Goal: Communication & Community: Answer question/provide support

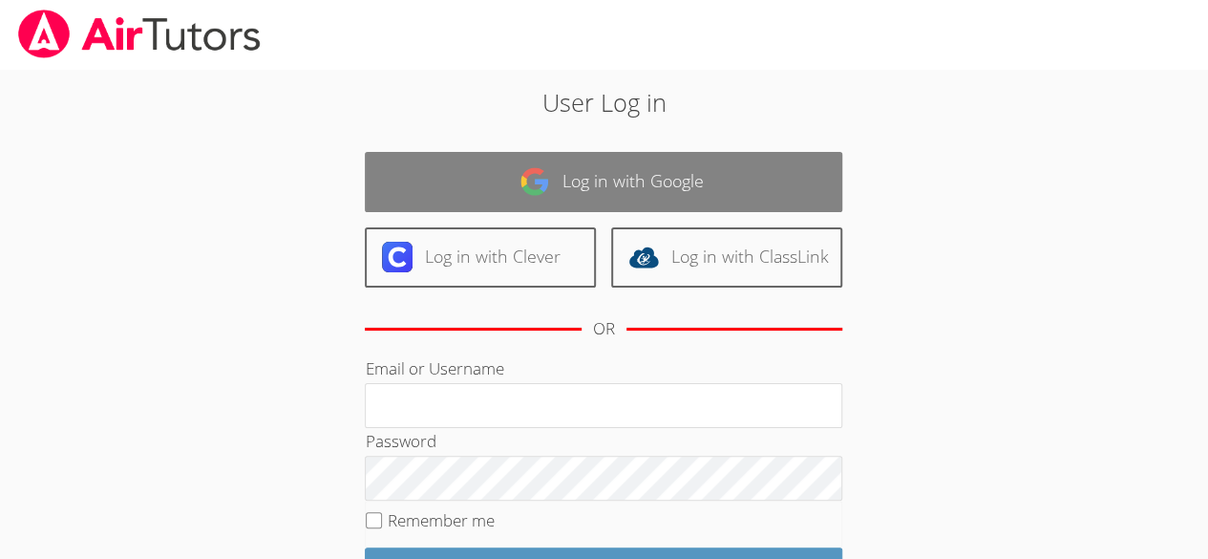
click at [594, 176] on link "Log in with Google" at bounding box center [603, 182] width 477 height 60
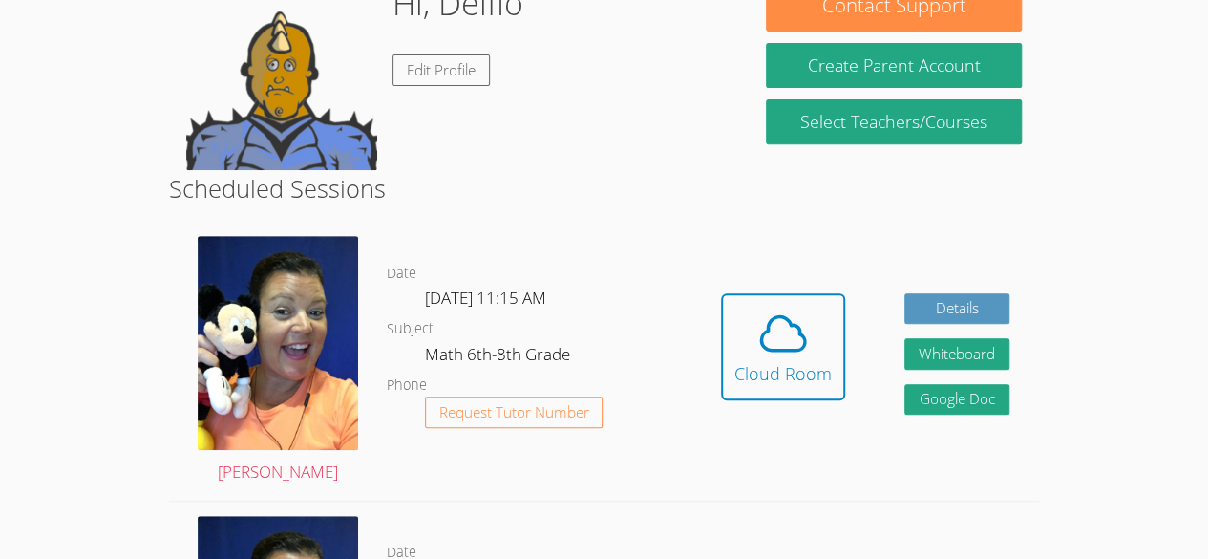
scroll to position [359, 0]
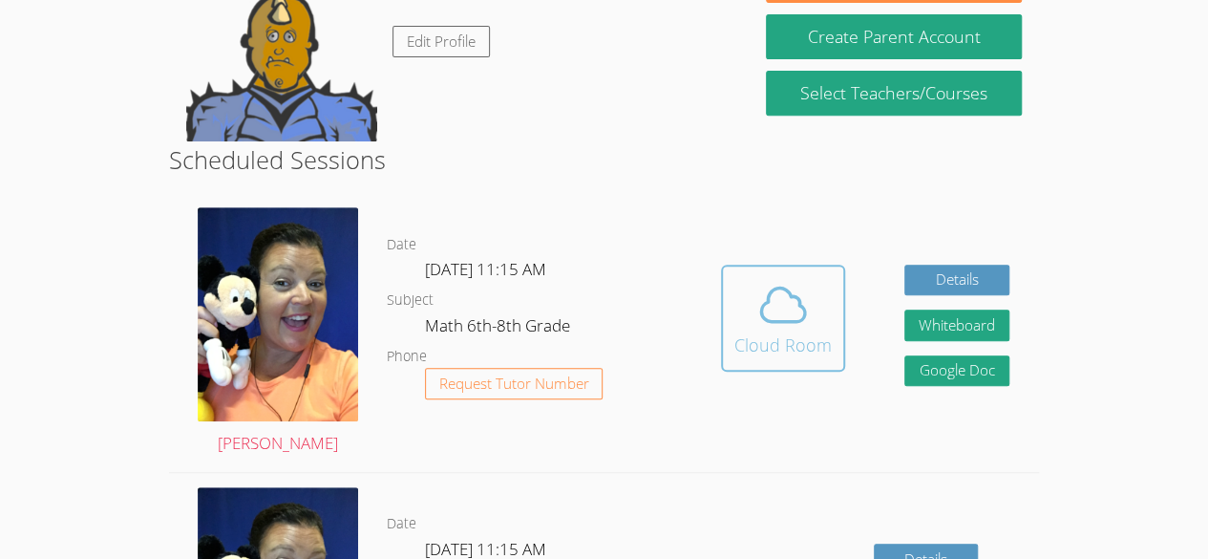
click at [753, 343] on div "Cloud Room" at bounding box center [782, 344] width 97 height 27
click at [793, 295] on icon at bounding box center [783, 303] width 44 height 33
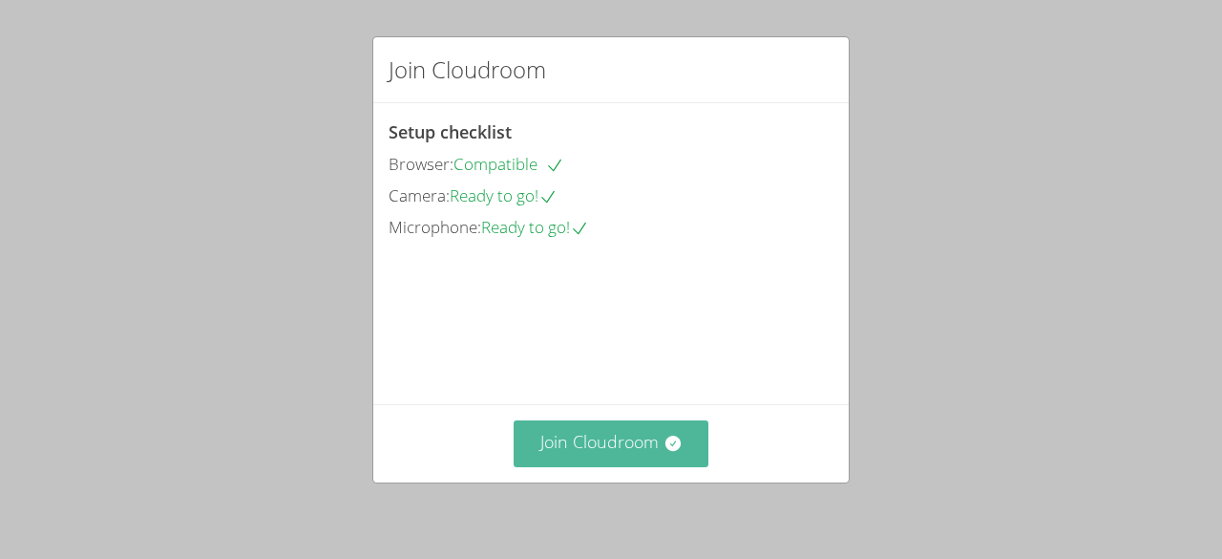
click at [577, 449] on button "Join Cloudroom" at bounding box center [612, 443] width 196 height 47
click at [621, 442] on button "Join Cloudroom" at bounding box center [612, 443] width 196 height 47
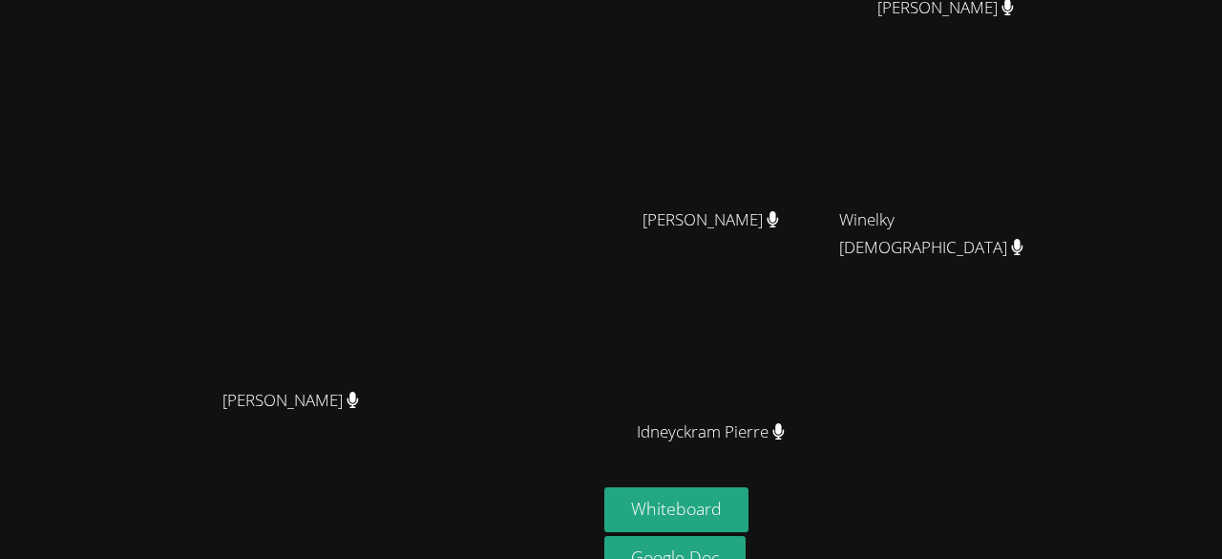
scroll to position [180, 0]
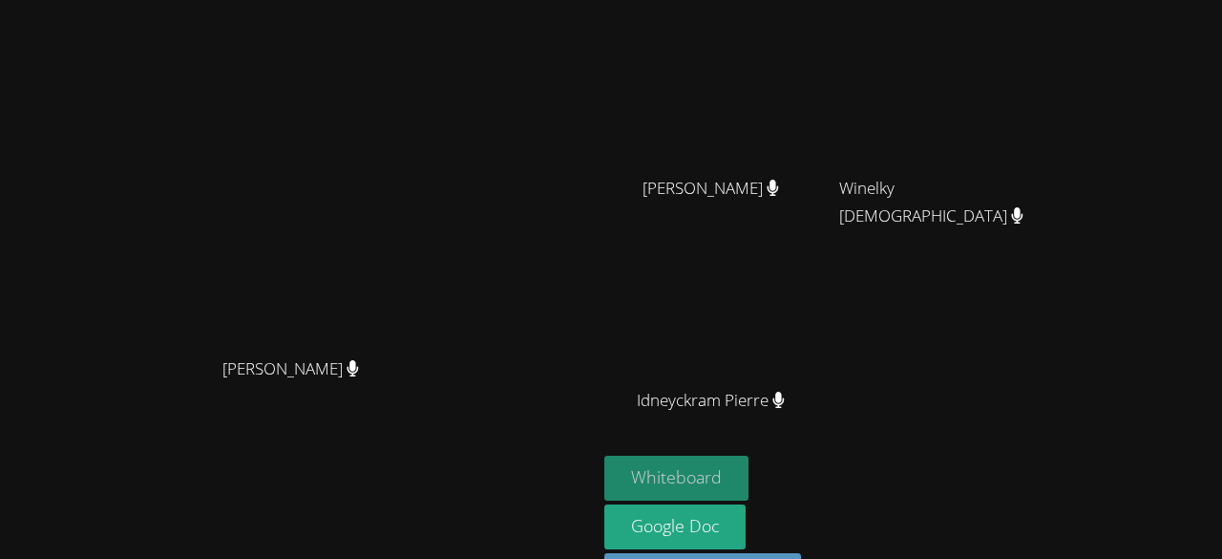
click at [749, 472] on button "Whiteboard" at bounding box center [676, 477] width 144 height 45
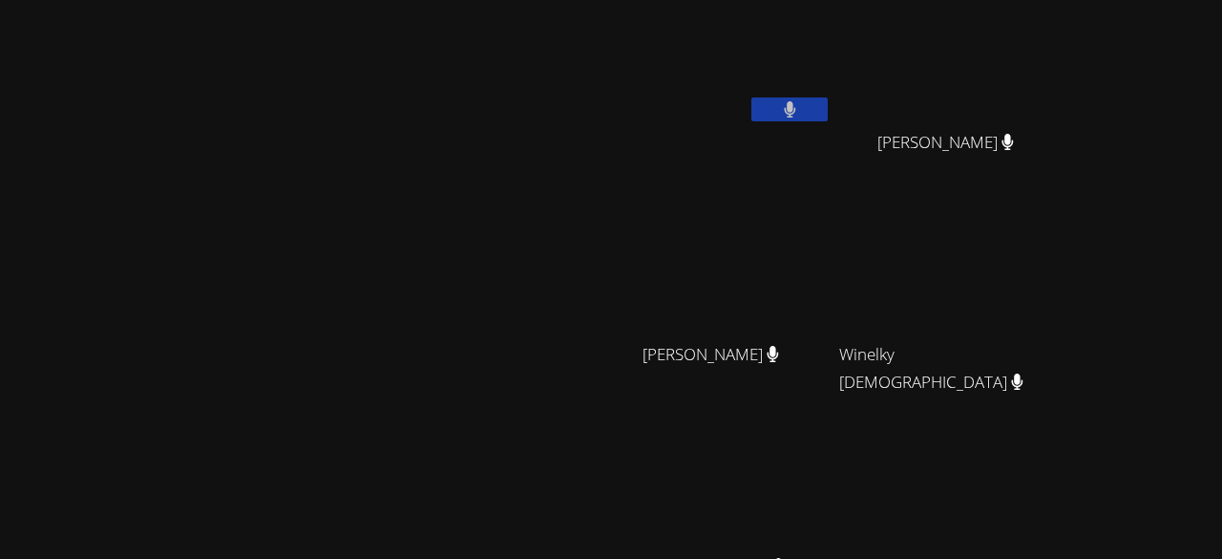
scroll to position [0, 0]
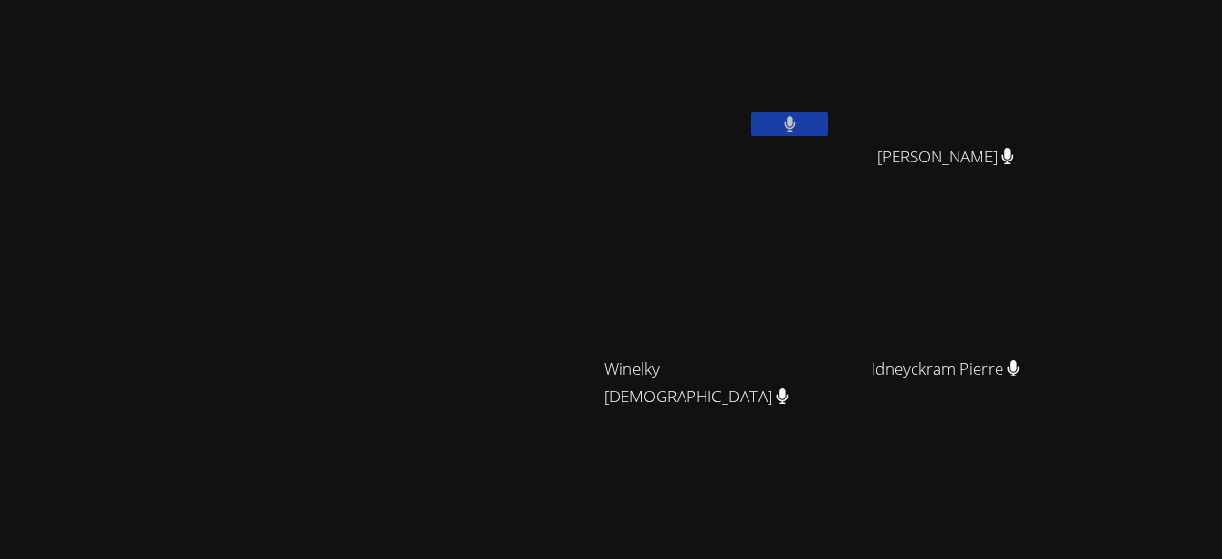
click at [589, 132] on div "[PERSON_NAME]" at bounding box center [299, 403] width 582 height 790
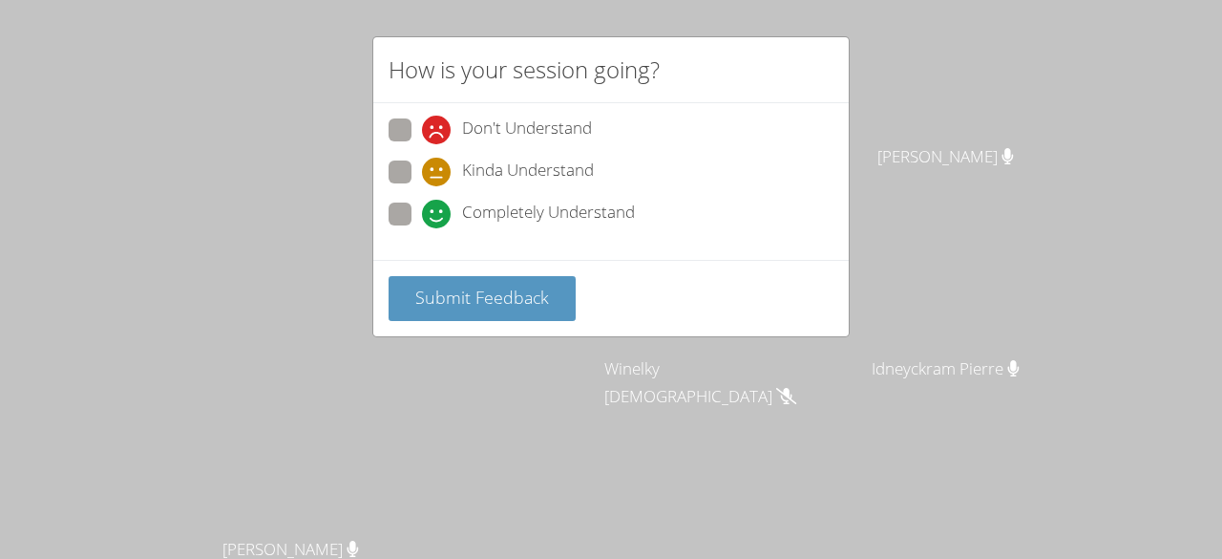
click at [416, 135] on label "Don't Understand" at bounding box center [490, 131] width 203 height 26
click at [422, 135] on input "Don't Understand" at bounding box center [430, 126] width 16 height 16
radio input "true"
click at [412, 164] on label "Kinda Understand" at bounding box center [491, 173] width 205 height 26
click at [422, 164] on input "Kinda Understand" at bounding box center [430, 168] width 16 height 16
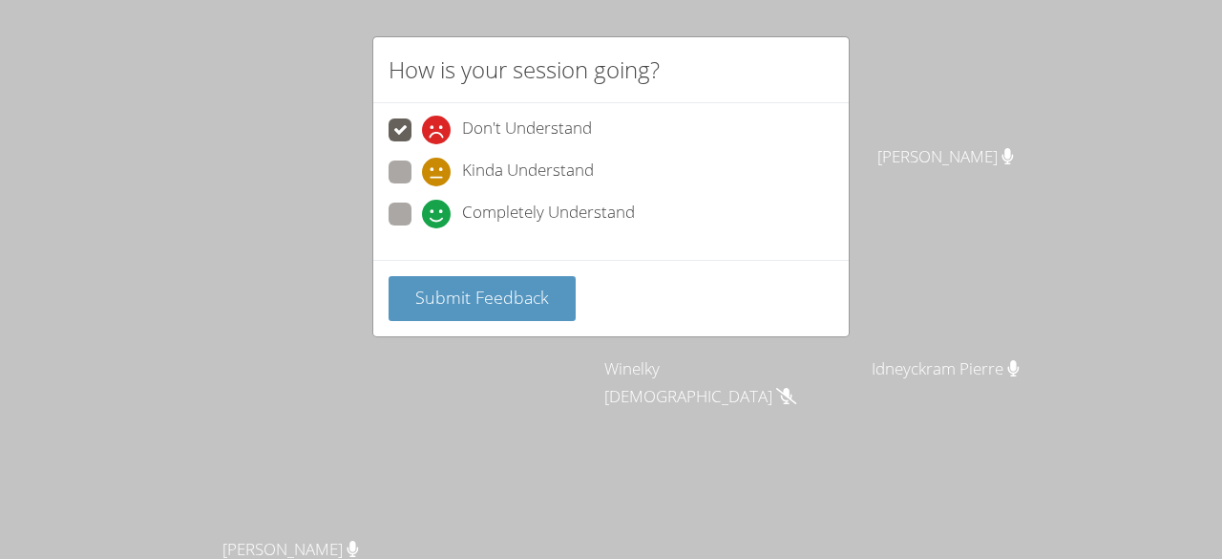
radio input "true"
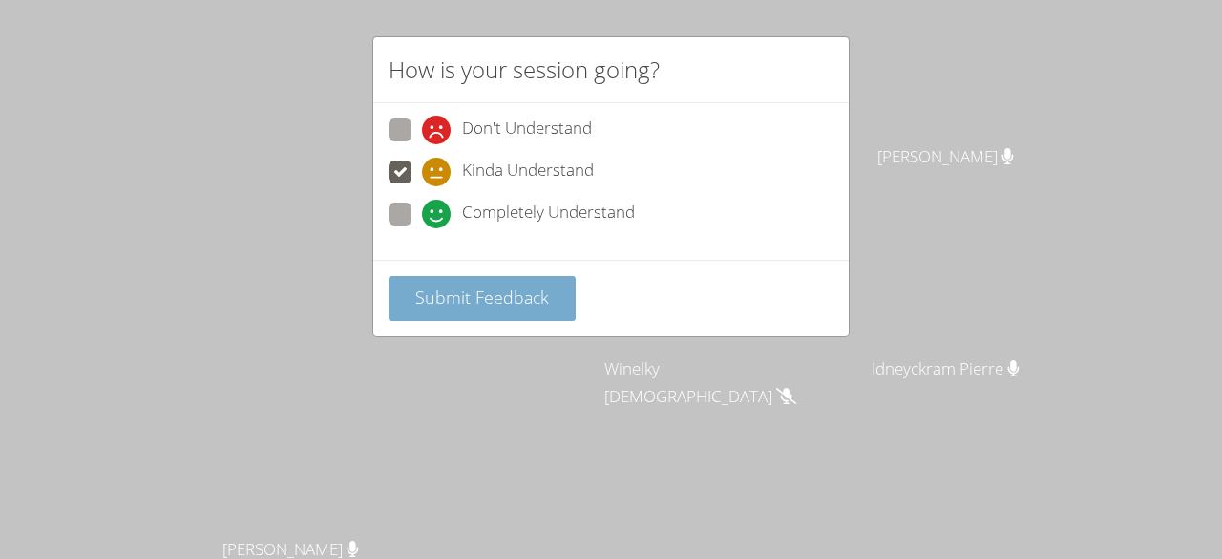
click at [475, 306] on button "Submit Feedback" at bounding box center [482, 298] width 187 height 45
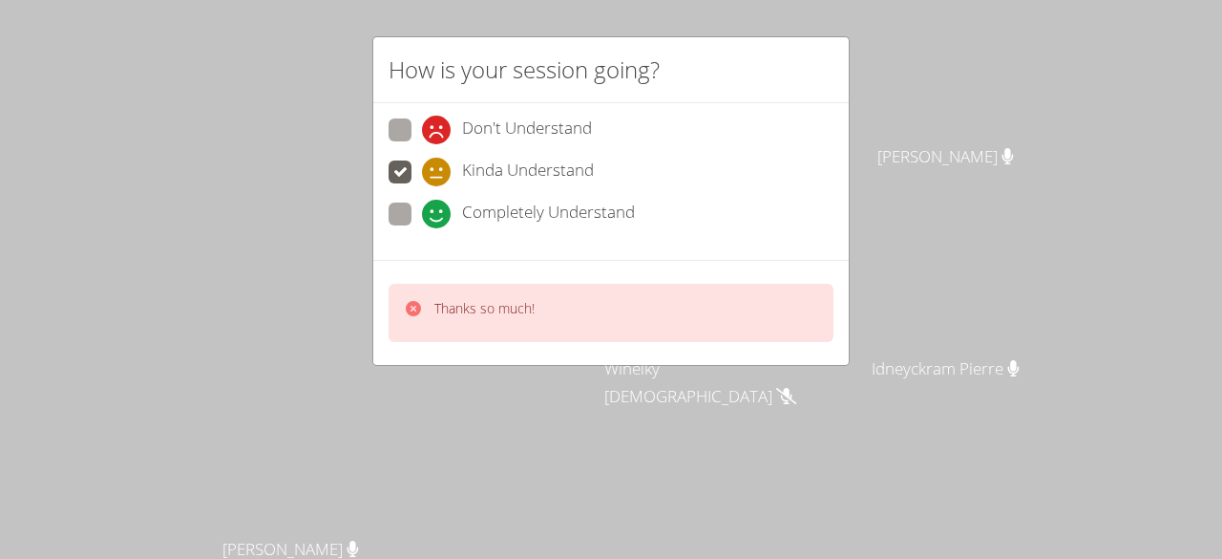
click at [735, 33] on div "How is your session going? Don't Understand Kinda Understand Completely Underst…" at bounding box center [611, 279] width 1222 height 559
